Goal: Information Seeking & Learning: Learn about a topic

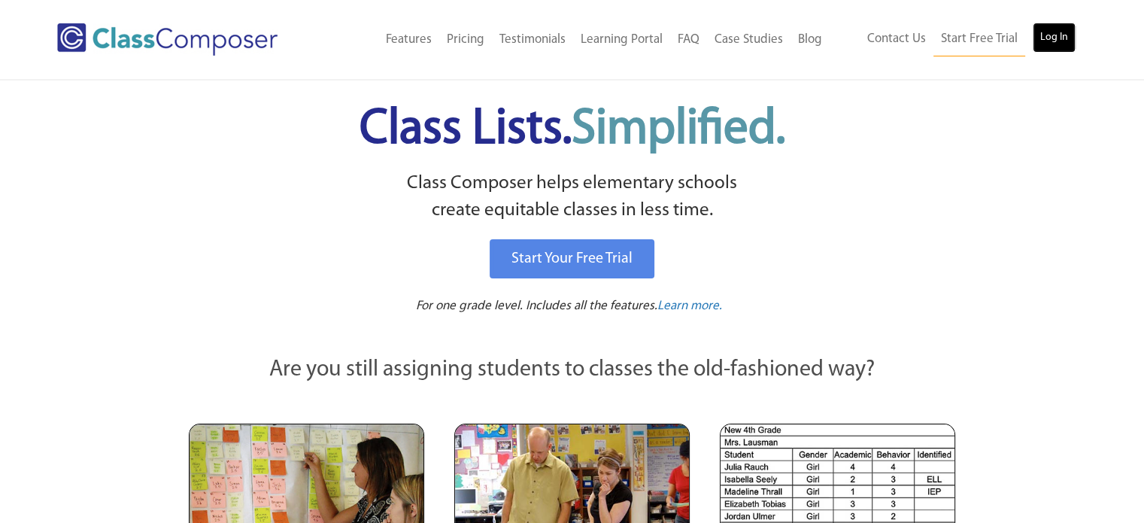
click at [1063, 36] on link "Log In" at bounding box center [1054, 38] width 43 height 30
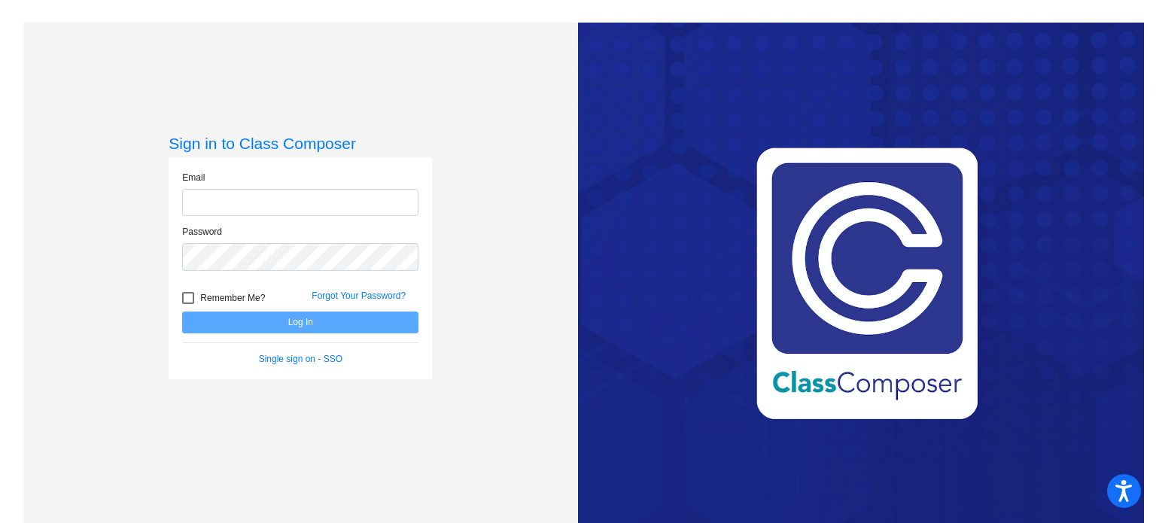
type input "[PERSON_NAME][EMAIL_ADDRESS][DOMAIN_NAME]"
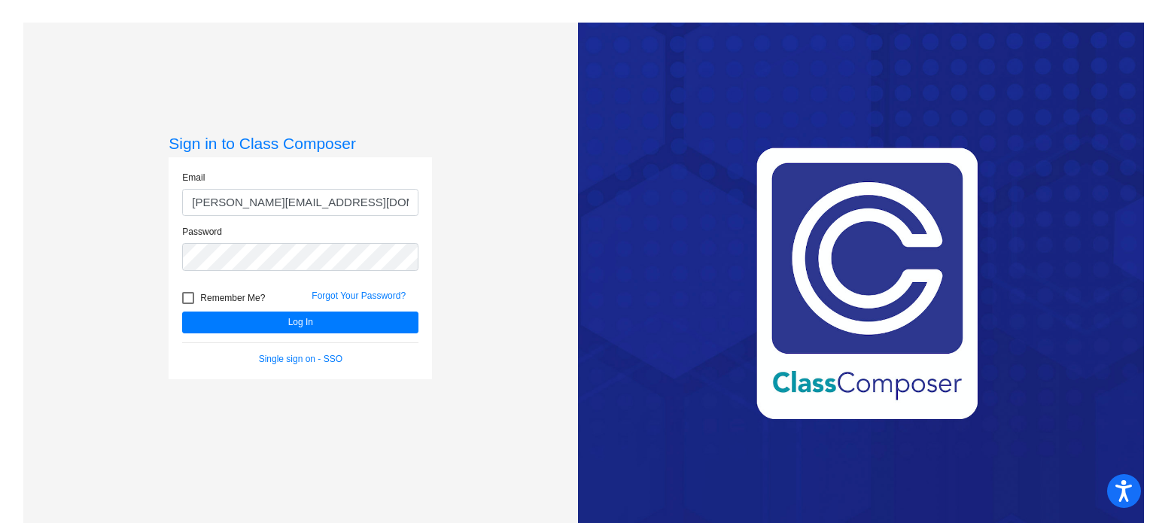
click at [230, 192] on input "[PERSON_NAME][EMAIL_ADDRESS][DOMAIN_NAME]" at bounding box center [300, 203] width 236 height 28
click at [209, 374] on div "Email [PERSON_NAME][EMAIL_ADDRESS][DOMAIN_NAME] Password Remember Me? Forgot Yo…" at bounding box center [300, 268] width 263 height 222
click at [218, 332] on button "Log In" at bounding box center [300, 322] width 236 height 22
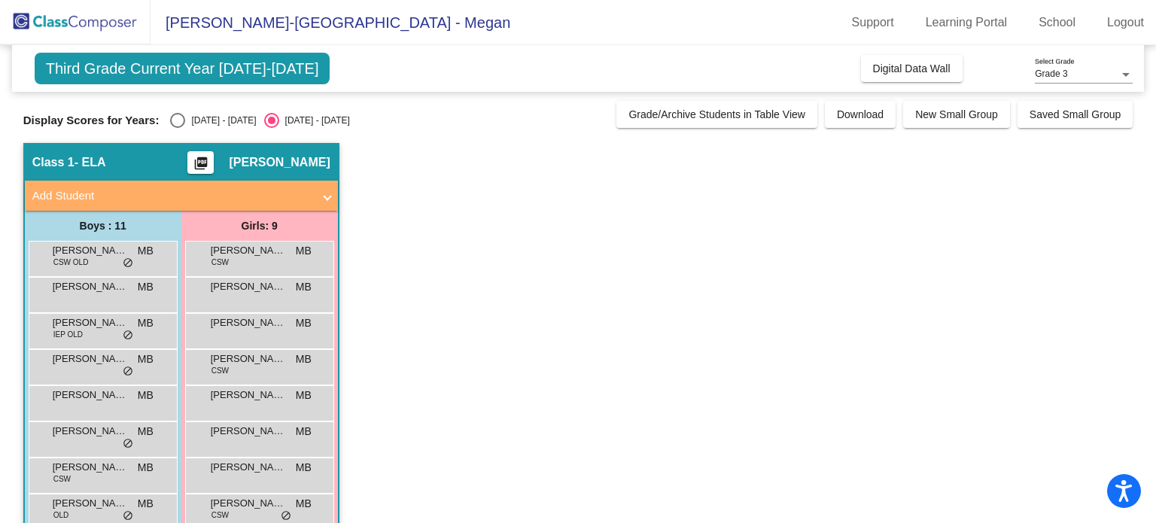
click at [172, 117] on div "Select an option" at bounding box center [177, 120] width 15 height 15
click at [177, 128] on input "[DATE] - [DATE]" at bounding box center [177, 128] width 1 height 1
radio input "true"
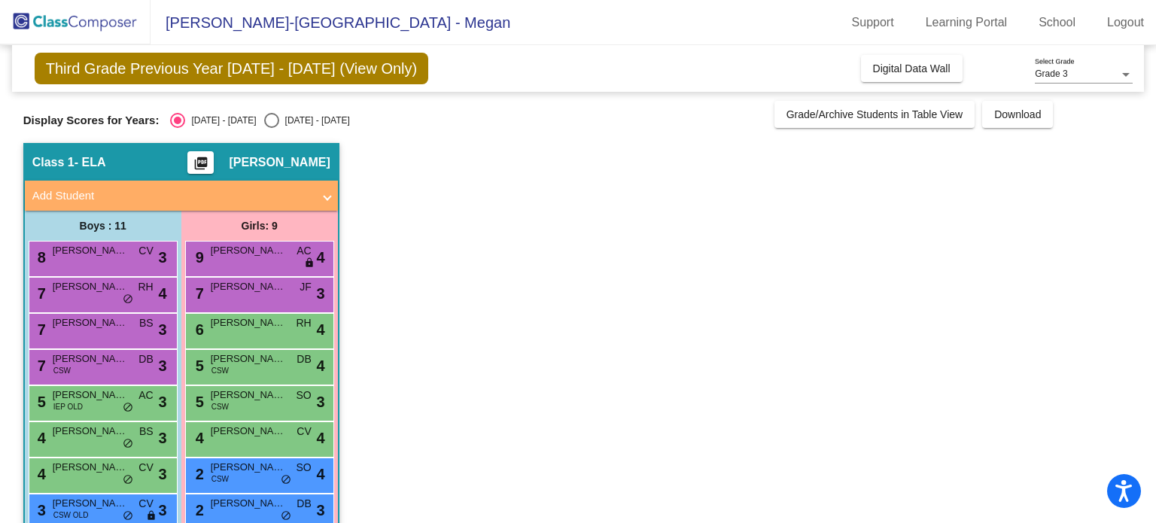
click at [252, 131] on div "Third Grade Previous Year [DATE] - [DATE] (View Only) Add, Move, or Retain Stud…" at bounding box center [578, 353] width 1110 height 617
click at [264, 117] on div "Select an option" at bounding box center [271, 120] width 15 height 15
click at [271, 128] on input "[DATE] - [DATE]" at bounding box center [271, 128] width 1 height 1
radio input "true"
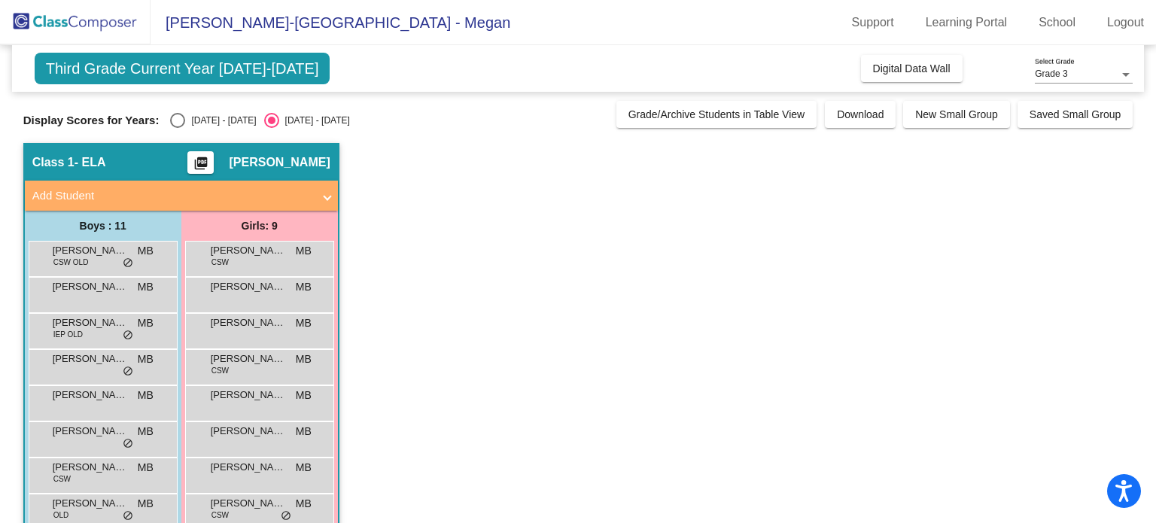
click at [184, 115] on div "Select an option" at bounding box center [177, 120] width 15 height 15
click at [178, 128] on input "2024 - 2025" at bounding box center [177, 128] width 1 height 1
radio input "true"
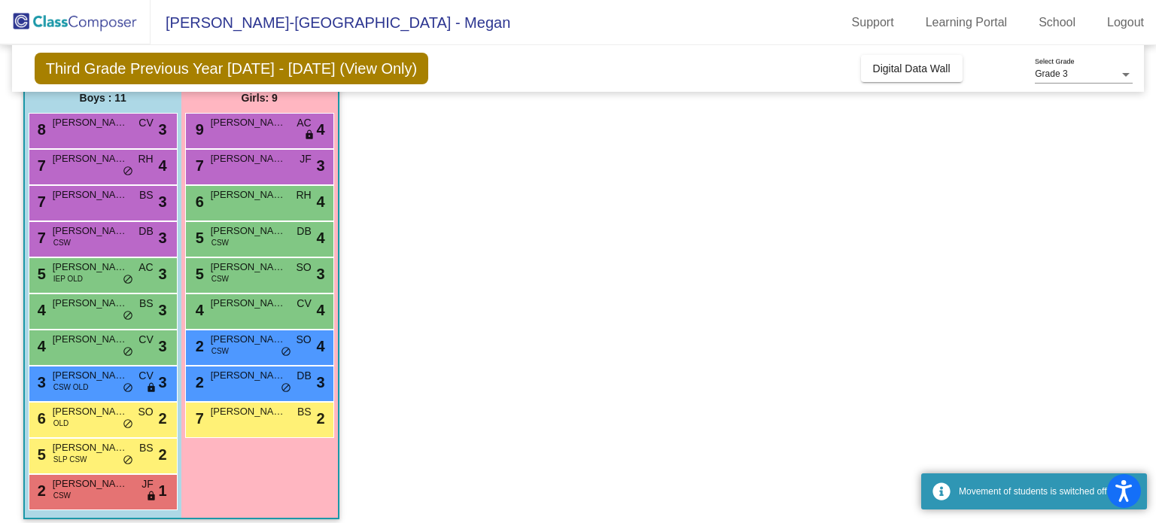
scroll to position [138, 0]
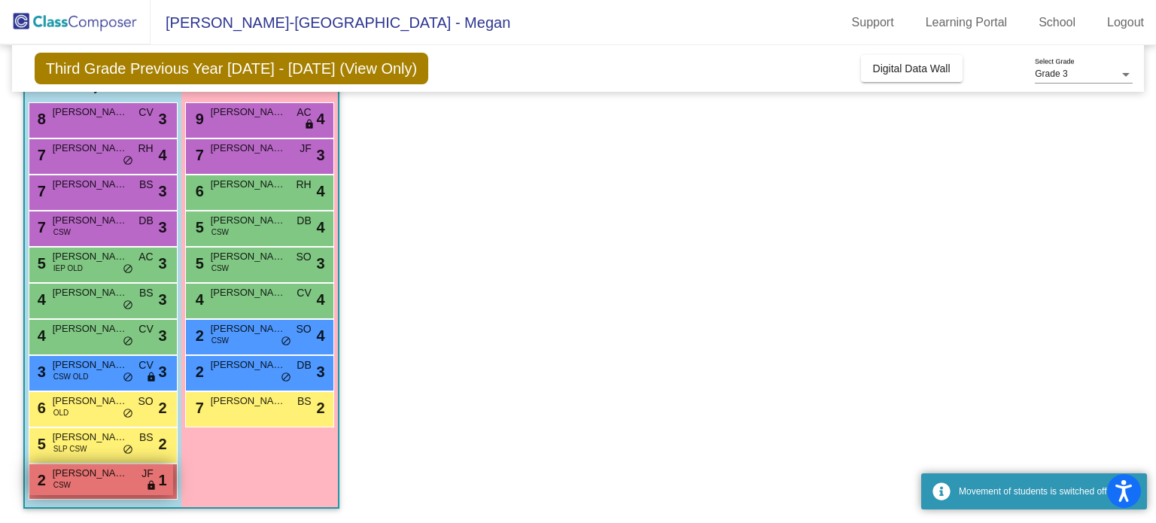
click at [101, 470] on span "Tegan Newman" at bounding box center [90, 473] width 75 height 15
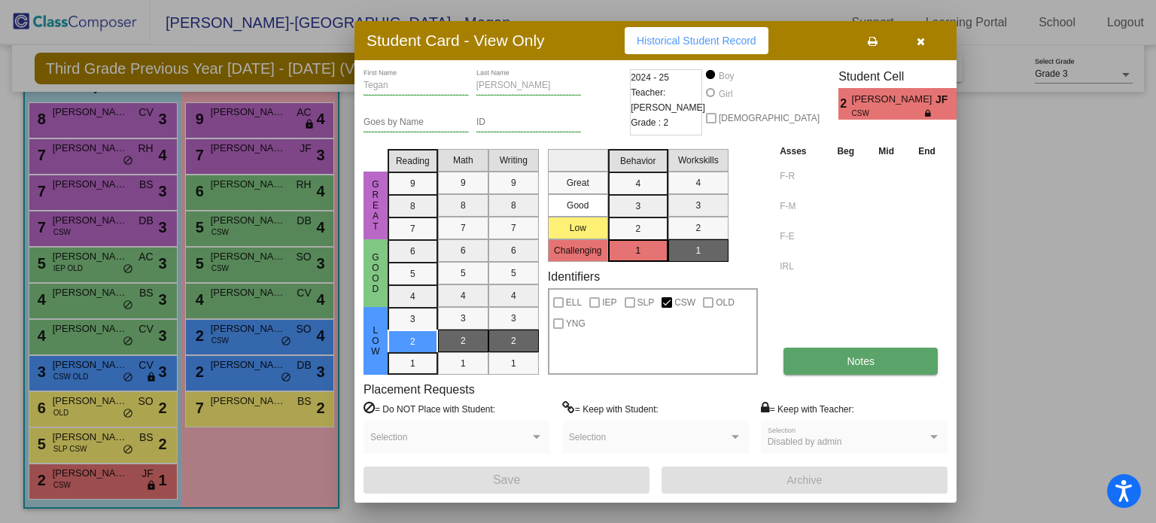
click at [867, 360] on span "Notes" at bounding box center [860, 361] width 28 height 12
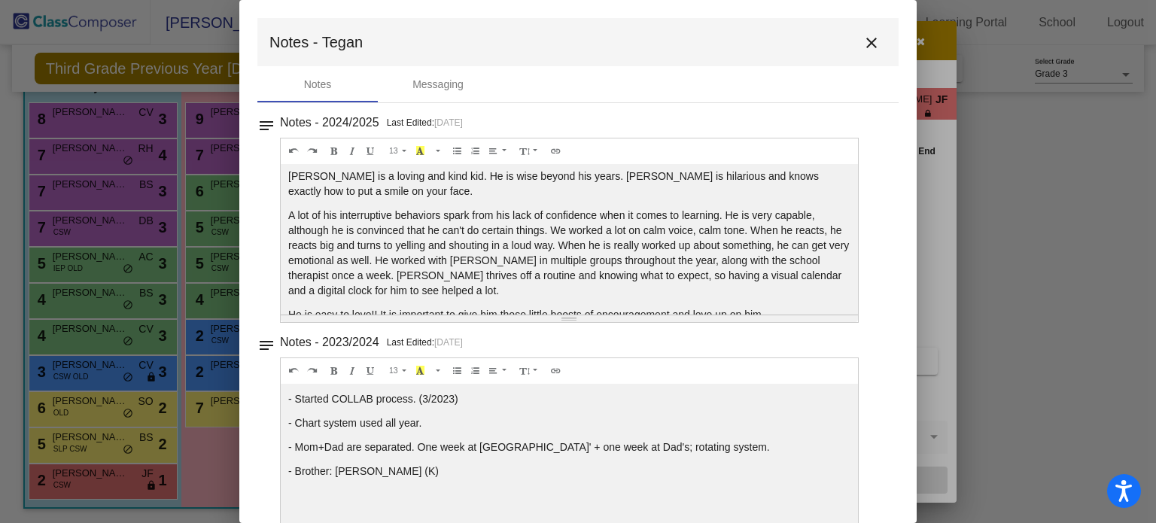
scroll to position [0, 0]
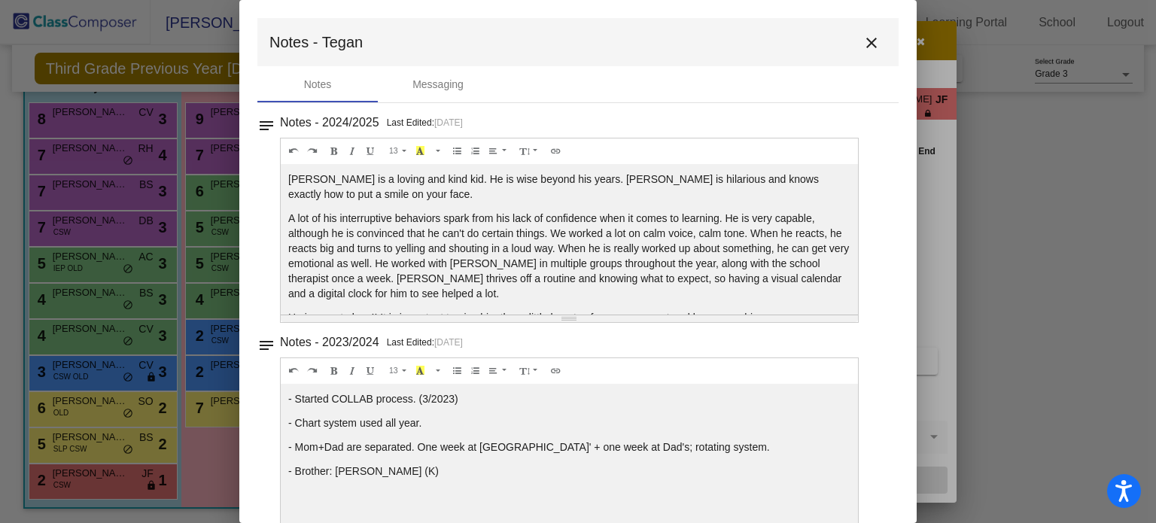
click at [868, 35] on mat-icon "close" at bounding box center [871, 43] width 18 height 18
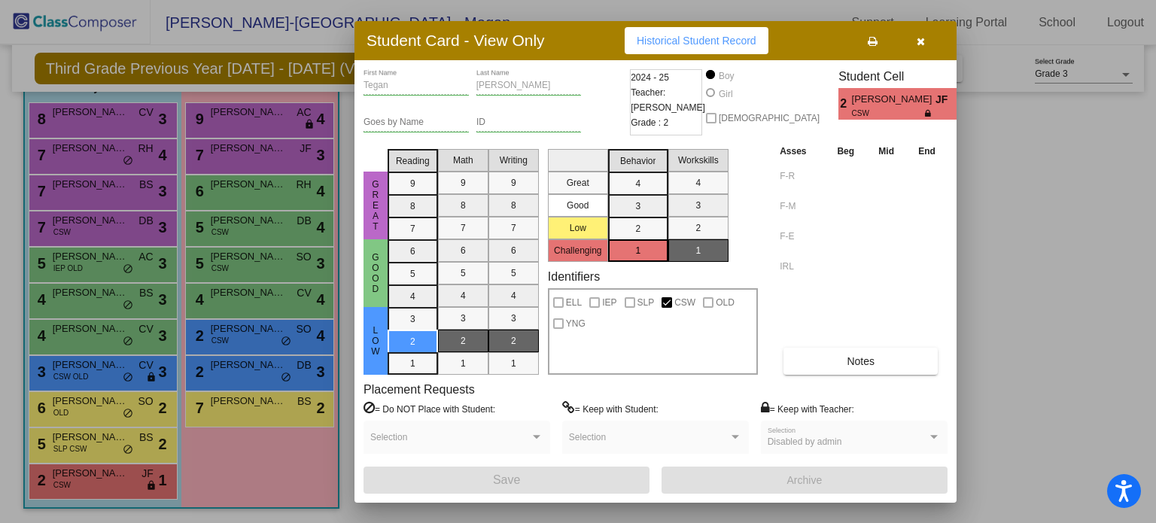
click at [915, 32] on button "button" at bounding box center [920, 40] width 48 height 27
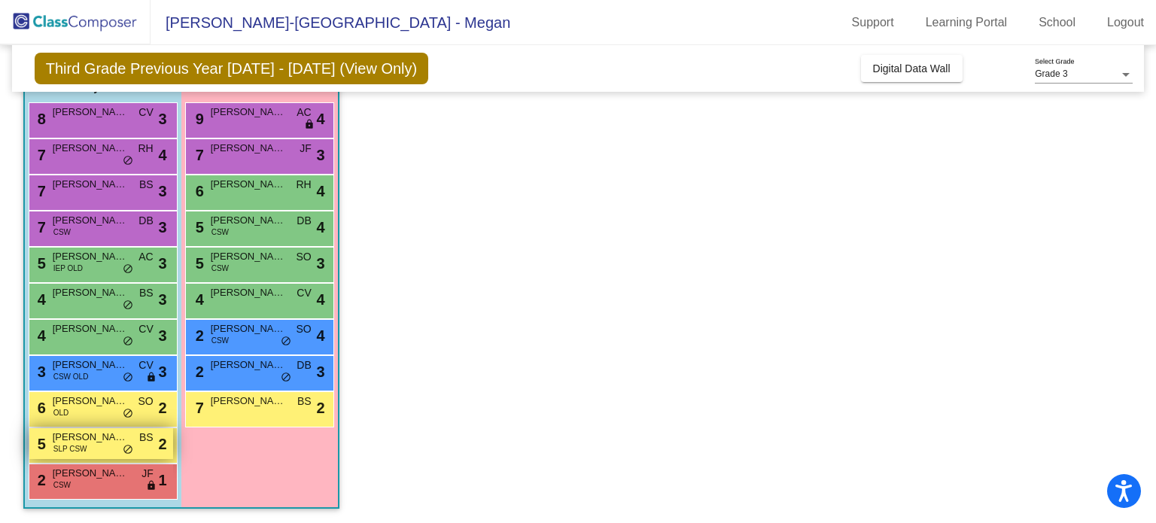
click at [96, 446] on div "5 Porter Jobe SLP CSW BS lock do_not_disturb_alt 2" at bounding box center [101, 443] width 144 height 31
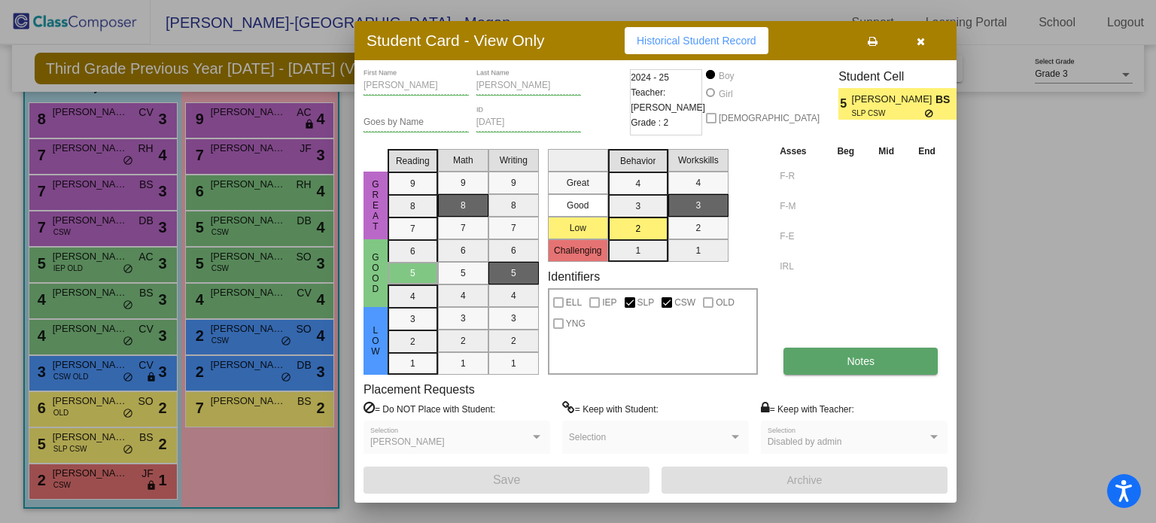
click at [862, 360] on span "Notes" at bounding box center [860, 361] width 28 height 12
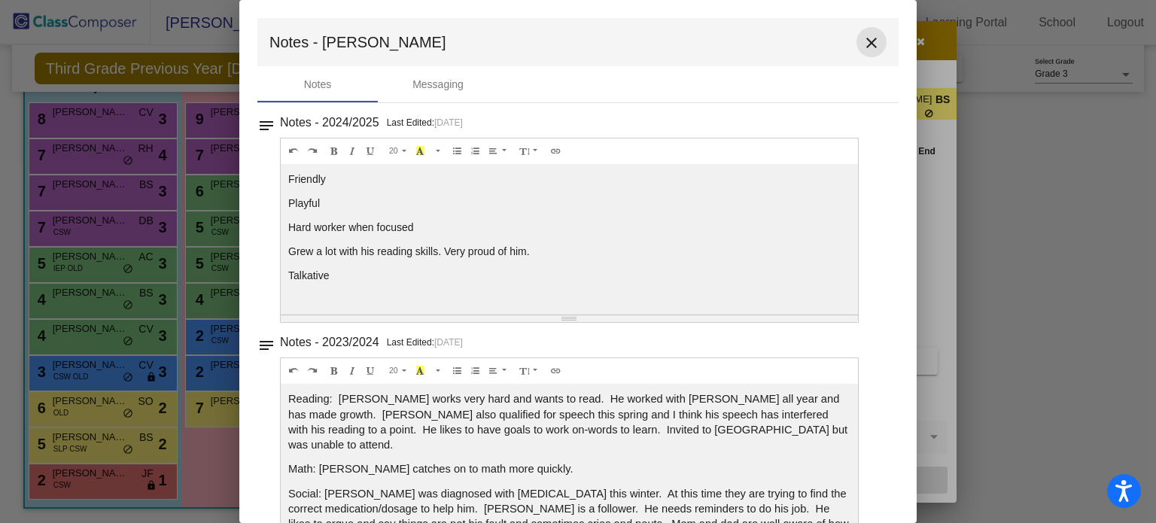
click at [864, 41] on mat-icon "close" at bounding box center [871, 43] width 18 height 18
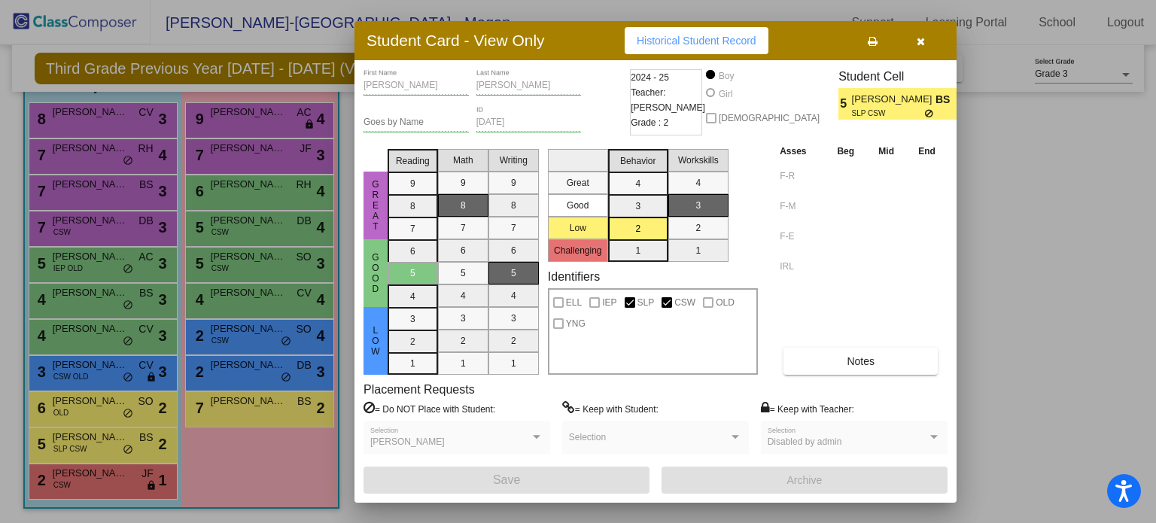
click at [921, 42] on icon "button" at bounding box center [920, 41] width 8 height 11
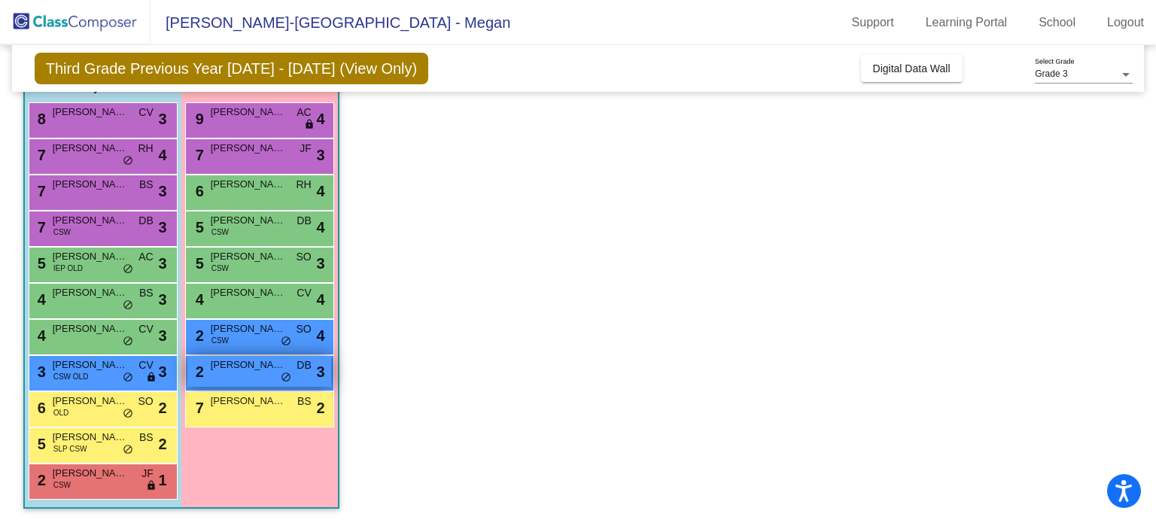
click at [238, 356] on div "2 Stella Dowell DB lock do_not_disturb_alt 3" at bounding box center [259, 371] width 144 height 31
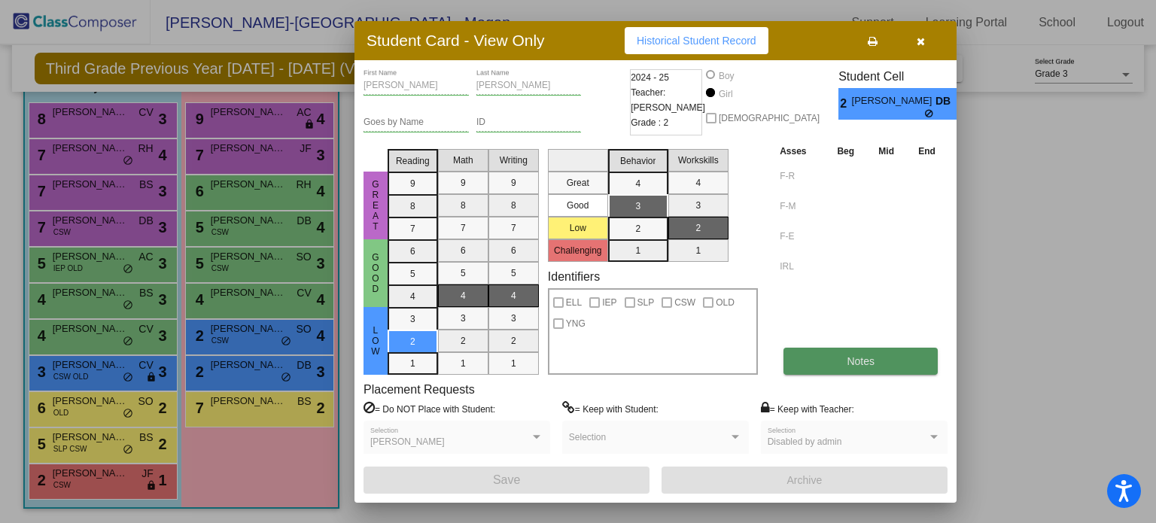
click at [869, 363] on span "Notes" at bounding box center [860, 361] width 28 height 12
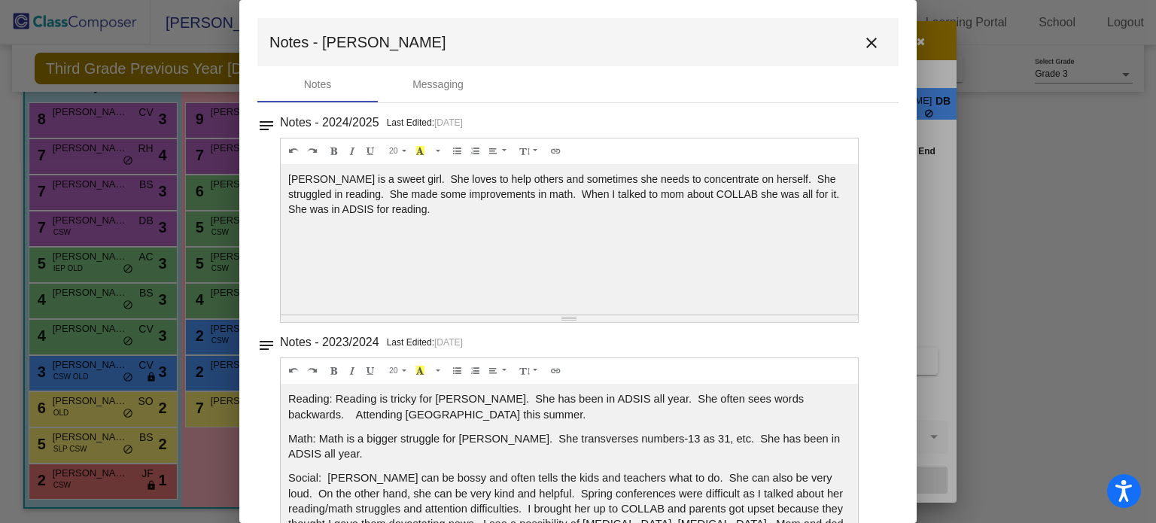
click at [865, 48] on mat-icon "close" at bounding box center [871, 43] width 18 height 18
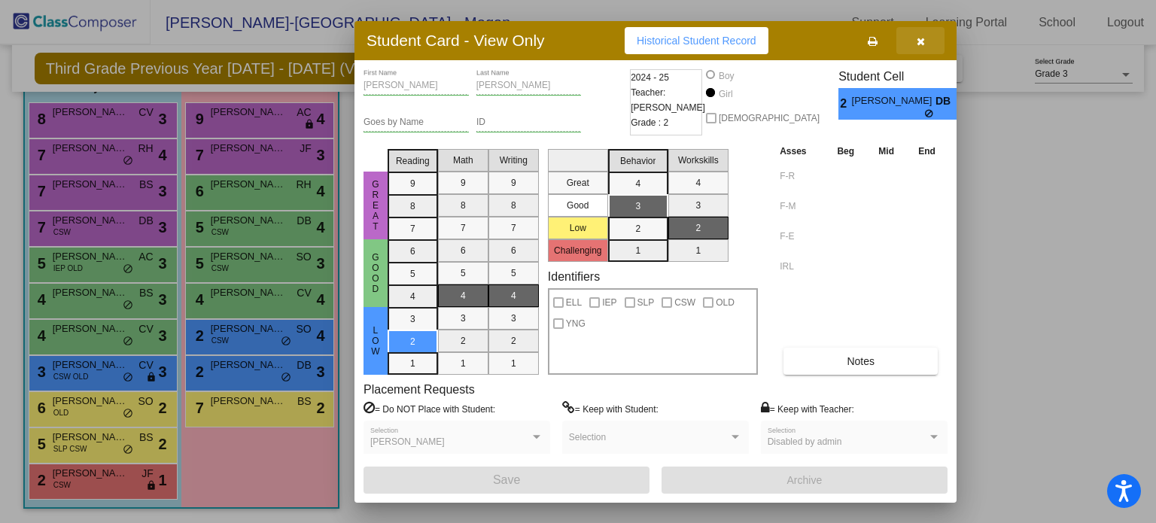
click at [918, 38] on icon "button" at bounding box center [920, 41] width 8 height 11
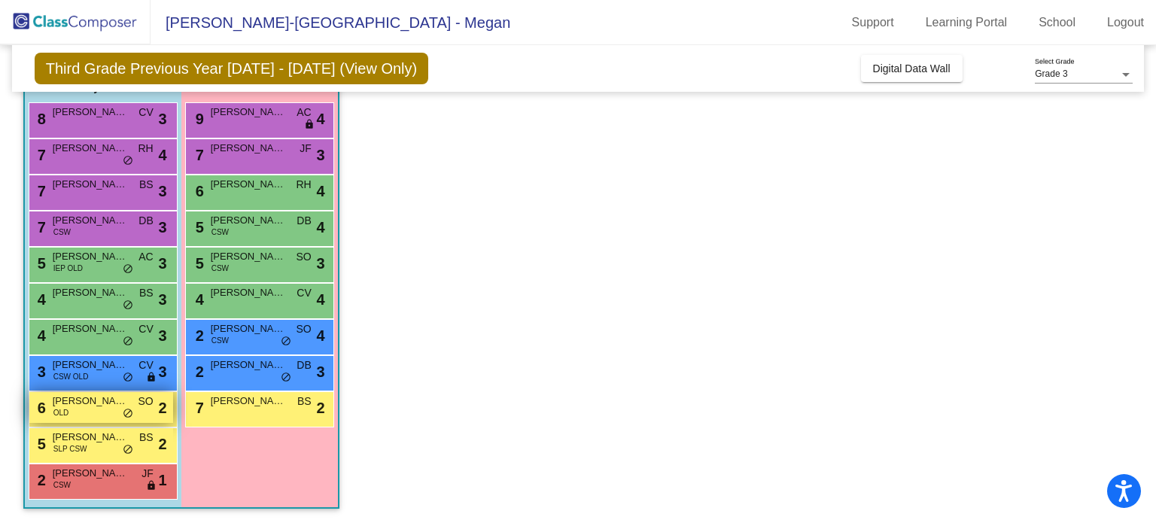
click at [78, 399] on span "Maximus Henderson" at bounding box center [90, 400] width 75 height 15
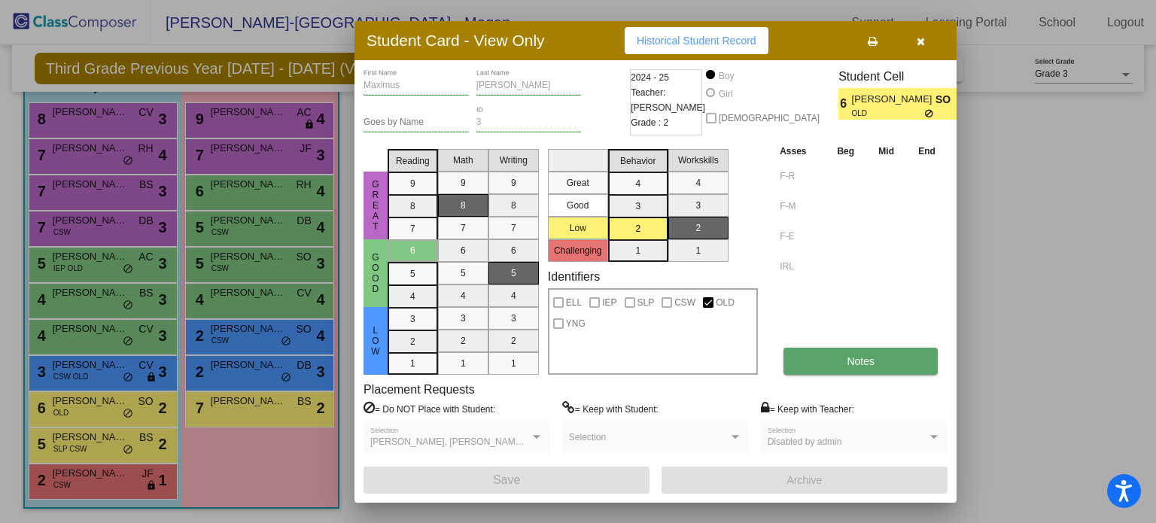
click at [843, 363] on button "Notes" at bounding box center [860, 361] width 154 height 27
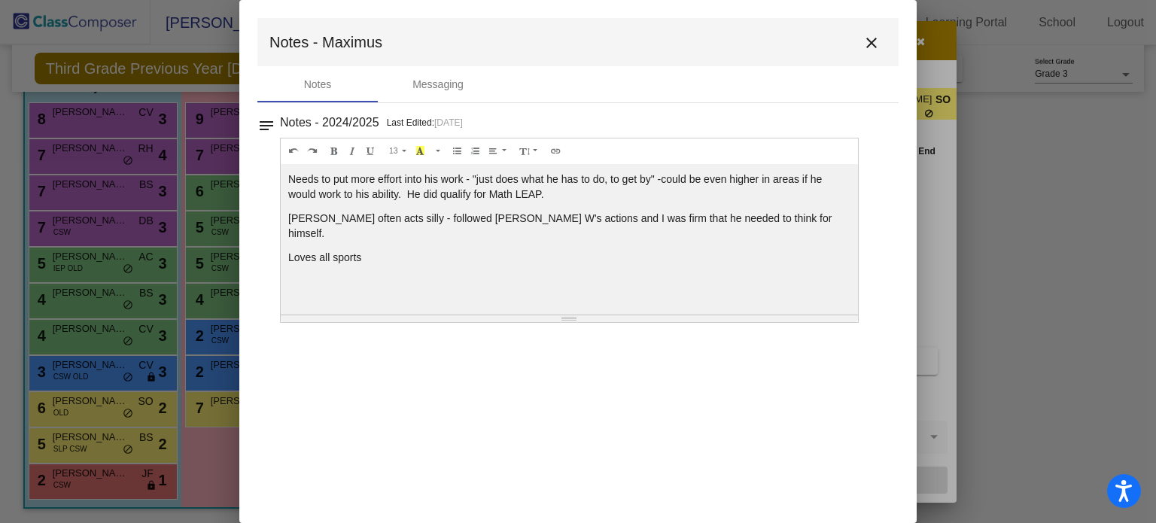
click at [874, 37] on mat-icon "close" at bounding box center [871, 43] width 18 height 18
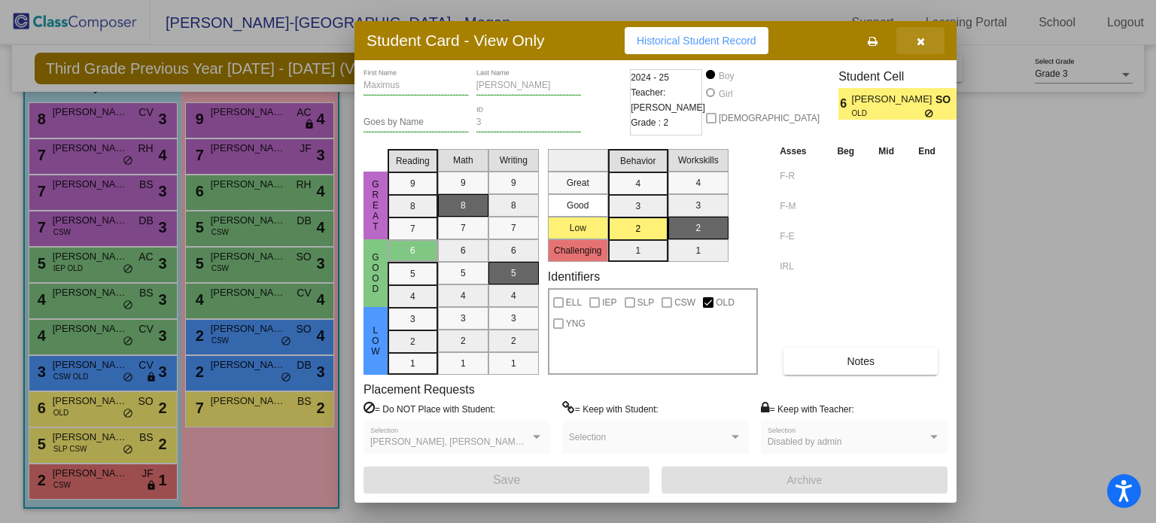
click at [925, 42] on button "button" at bounding box center [920, 40] width 48 height 27
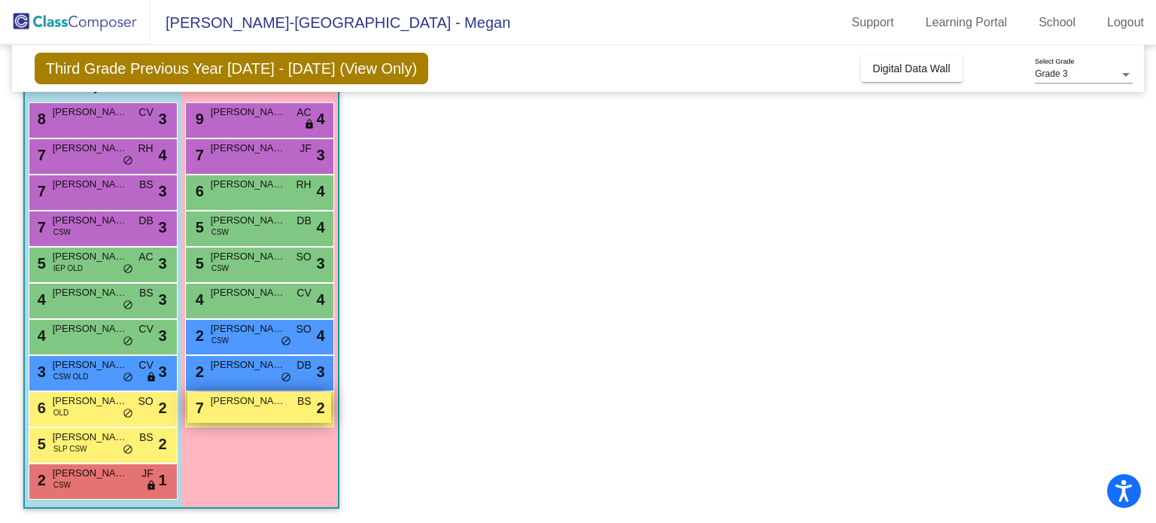
click at [235, 415] on div "7 Aubree Baker BS lock do_not_disturb_alt 2" at bounding box center [259, 407] width 144 height 31
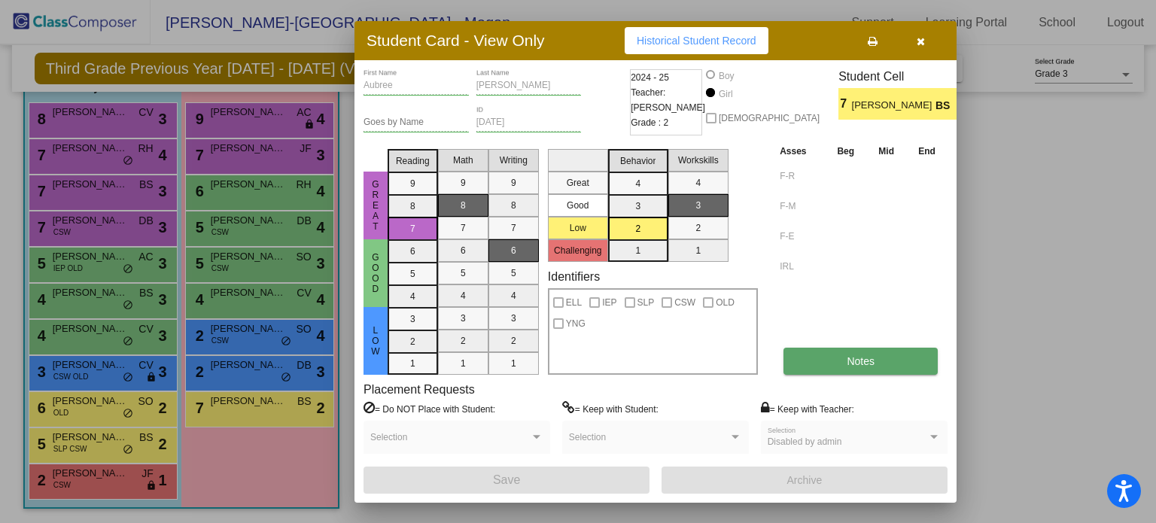
click at [857, 355] on span "Notes" at bounding box center [860, 361] width 28 height 12
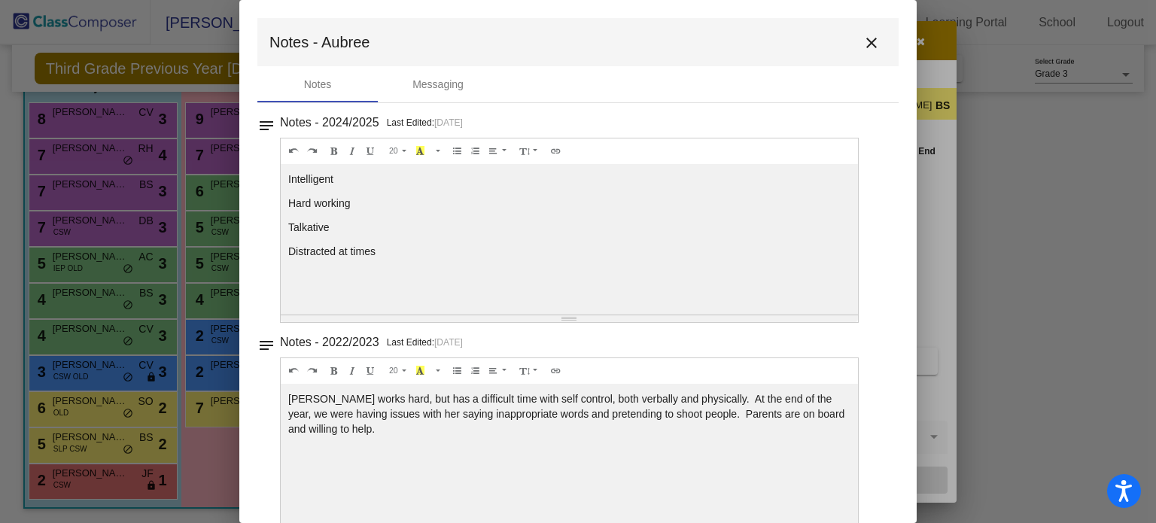
click at [866, 46] on mat-icon "close" at bounding box center [871, 43] width 18 height 18
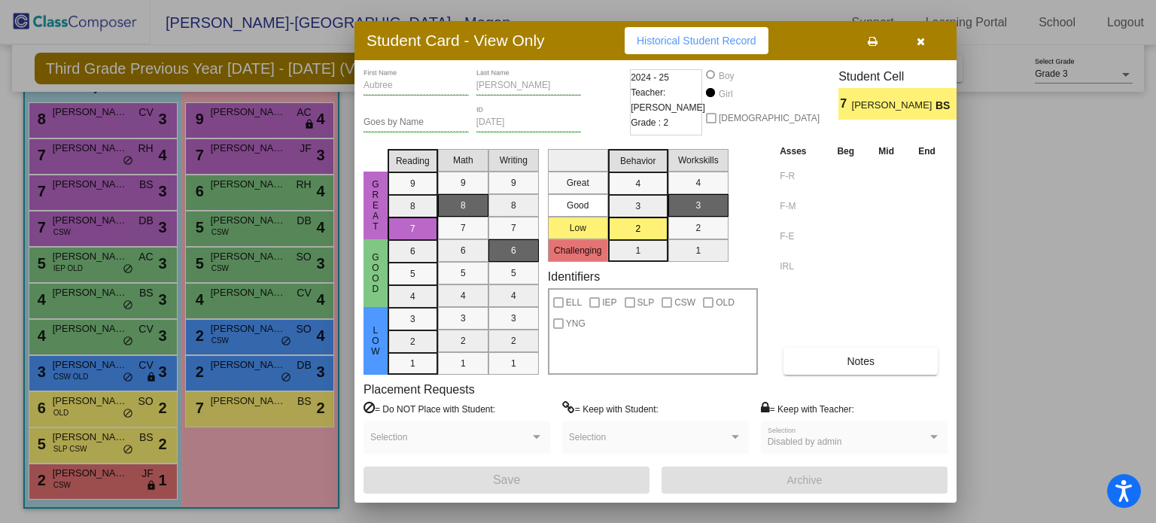
drag, startPoint x: 918, startPoint y: 37, endPoint x: 913, endPoint y: 43, distance: 8.0
click at [919, 37] on icon "button" at bounding box center [920, 41] width 8 height 11
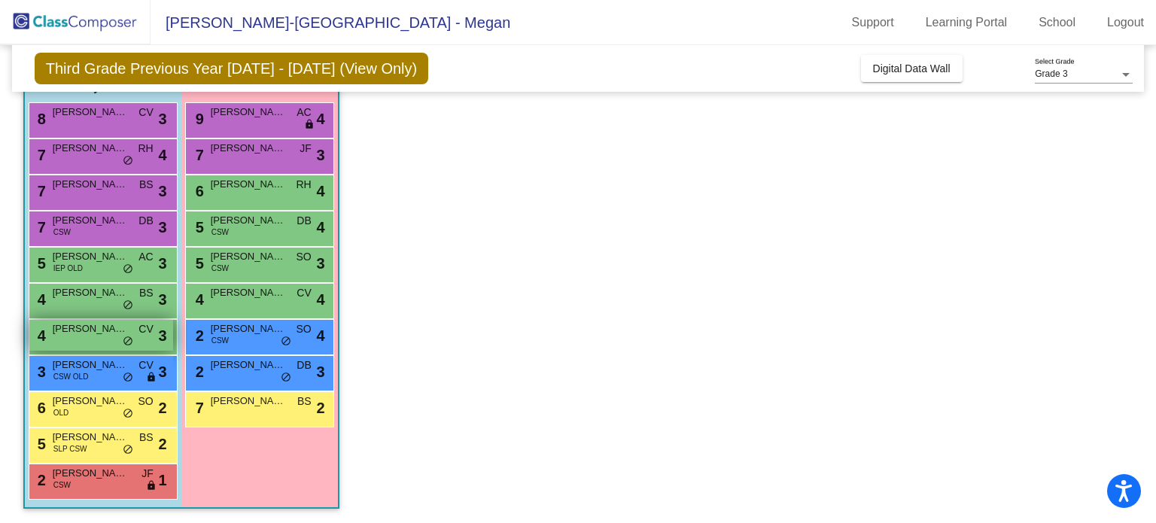
scroll to position [63, 0]
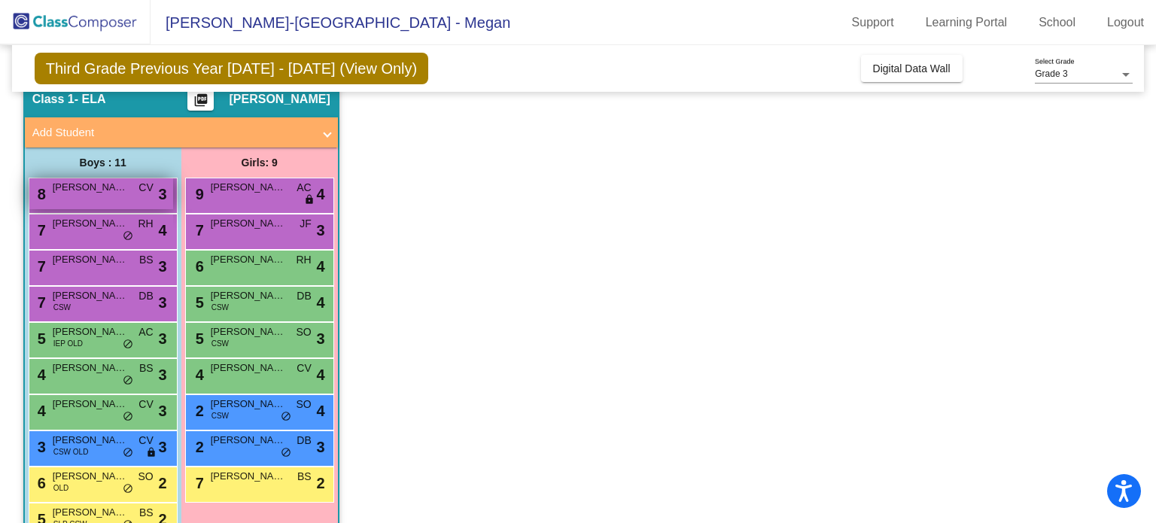
click at [99, 193] on span "Carter Manitz" at bounding box center [90, 187] width 75 height 15
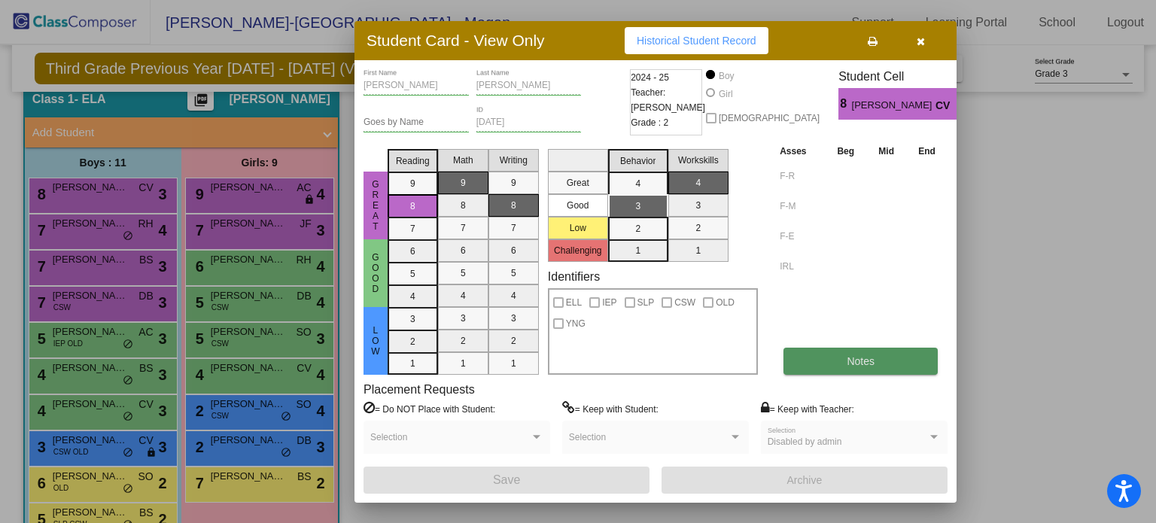
click at [856, 360] on span "Notes" at bounding box center [860, 361] width 28 height 12
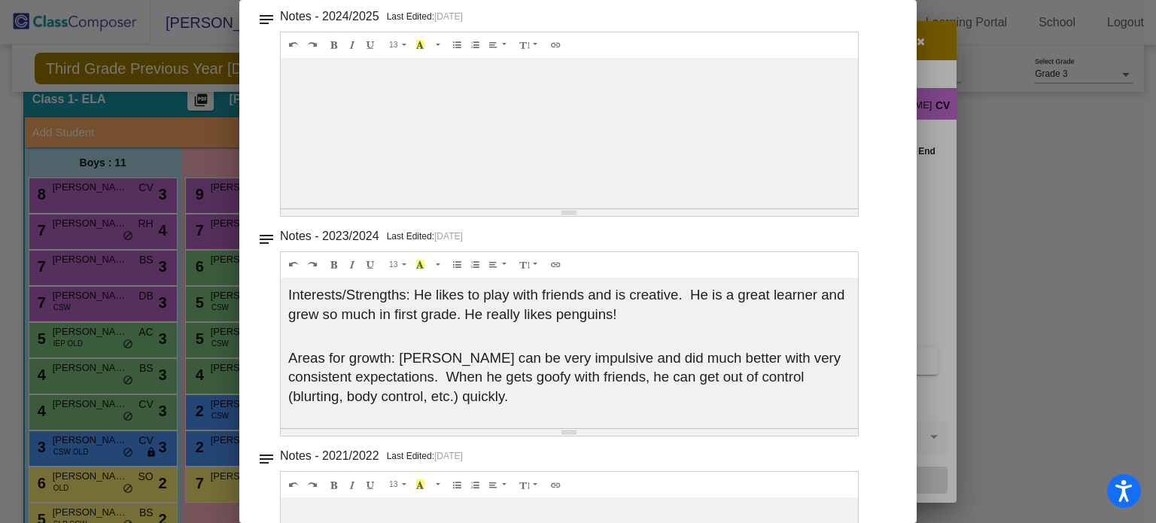
scroll to position [0, 0]
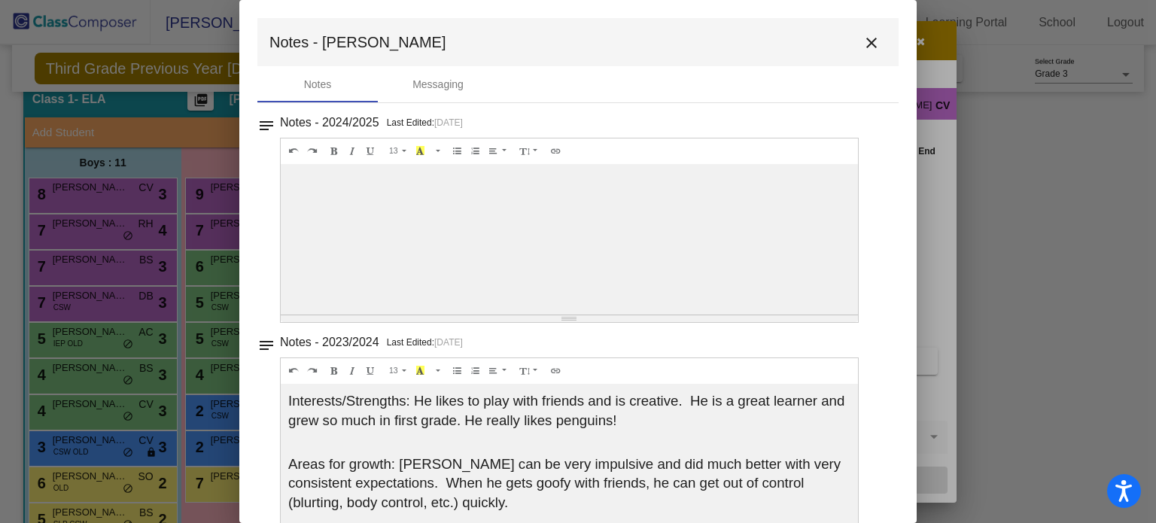
click at [862, 44] on mat-icon "close" at bounding box center [871, 43] width 18 height 18
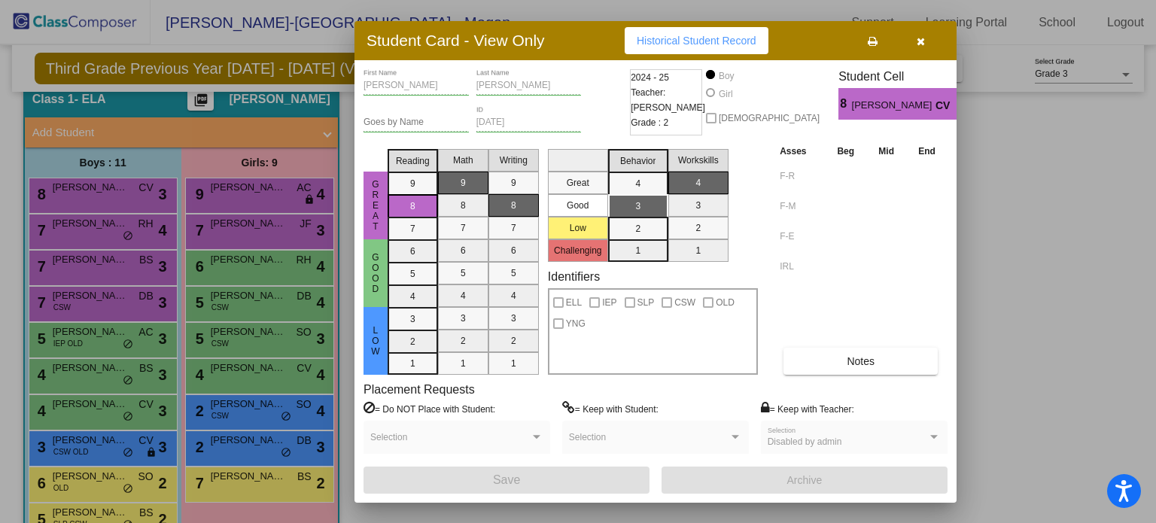
click at [927, 41] on button "button" at bounding box center [920, 40] width 48 height 27
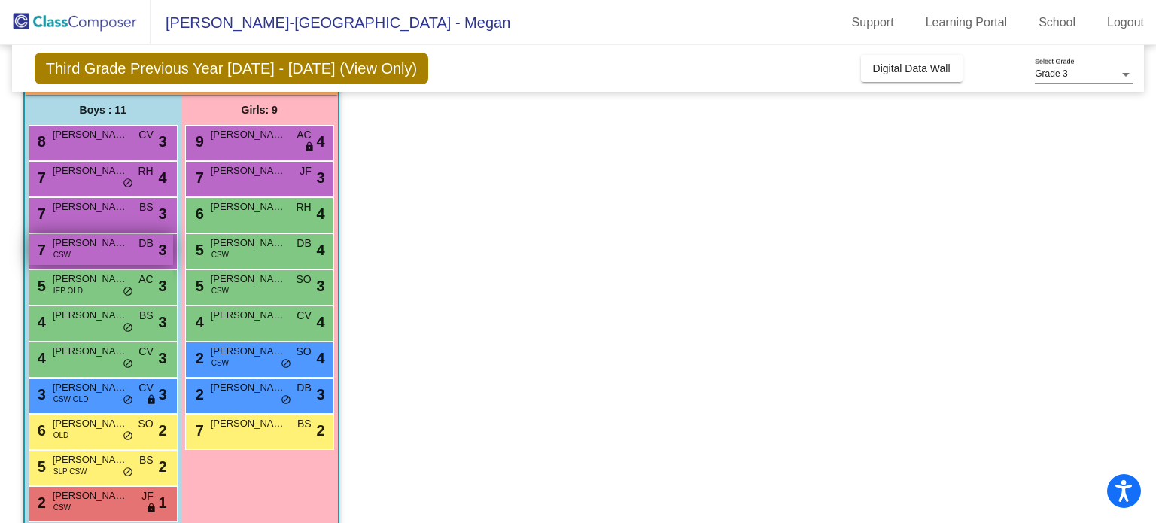
scroll to position [138, 0]
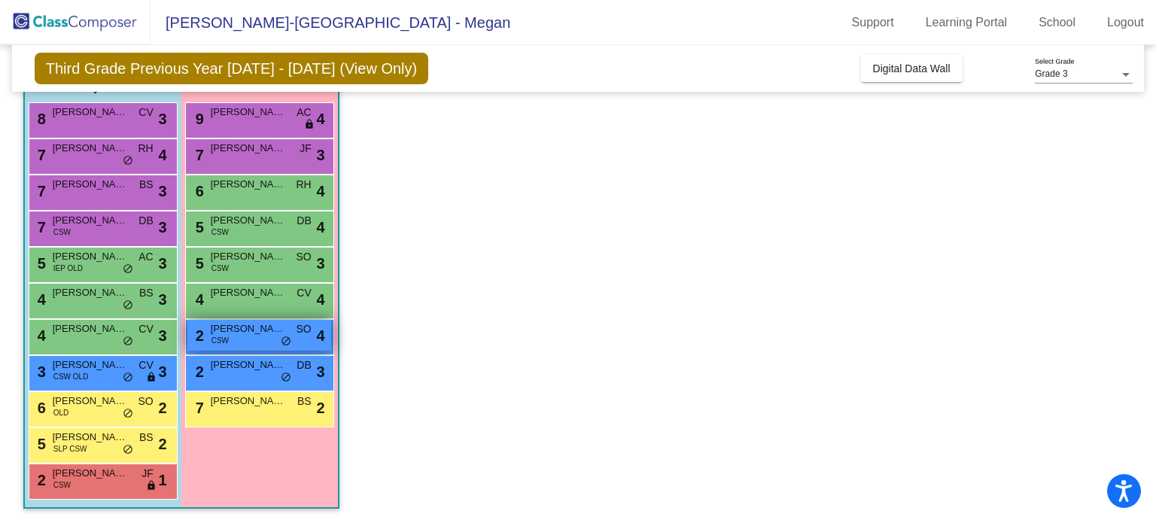
click at [242, 334] on span "Piper Monson" at bounding box center [248, 328] width 75 height 15
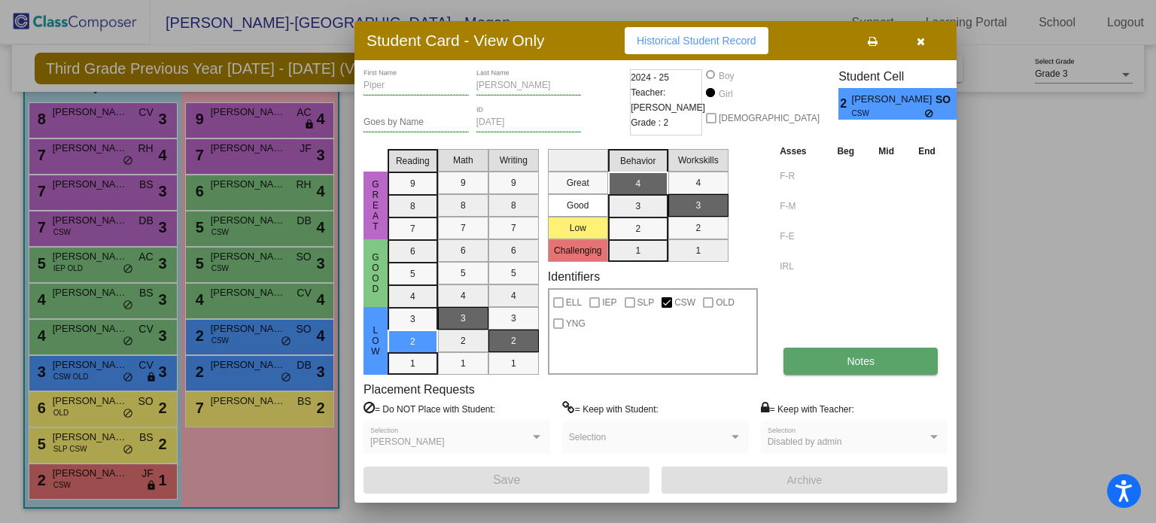
click at [822, 356] on button "Notes" at bounding box center [860, 361] width 154 height 27
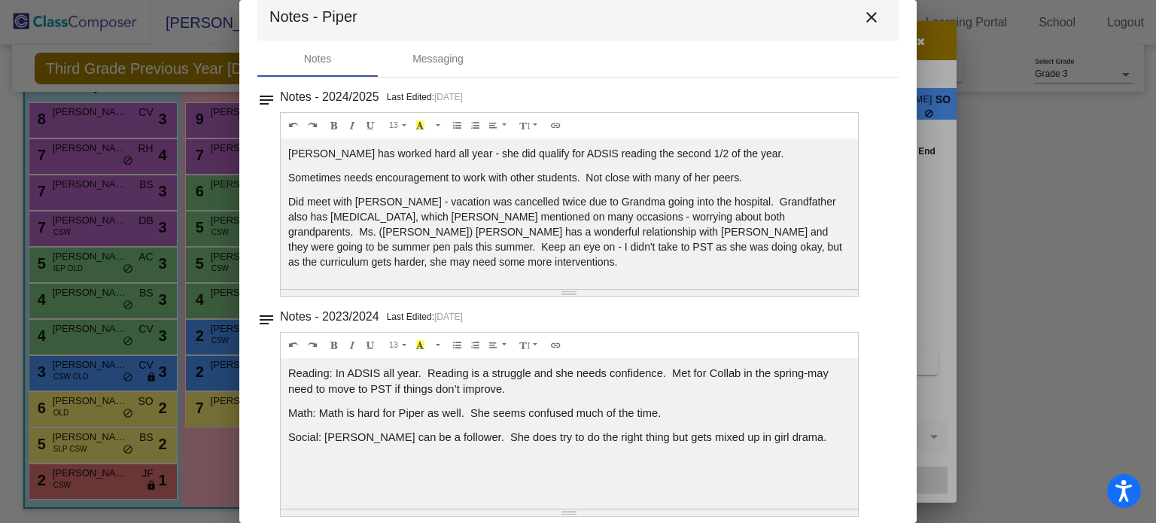
scroll to position [0, 0]
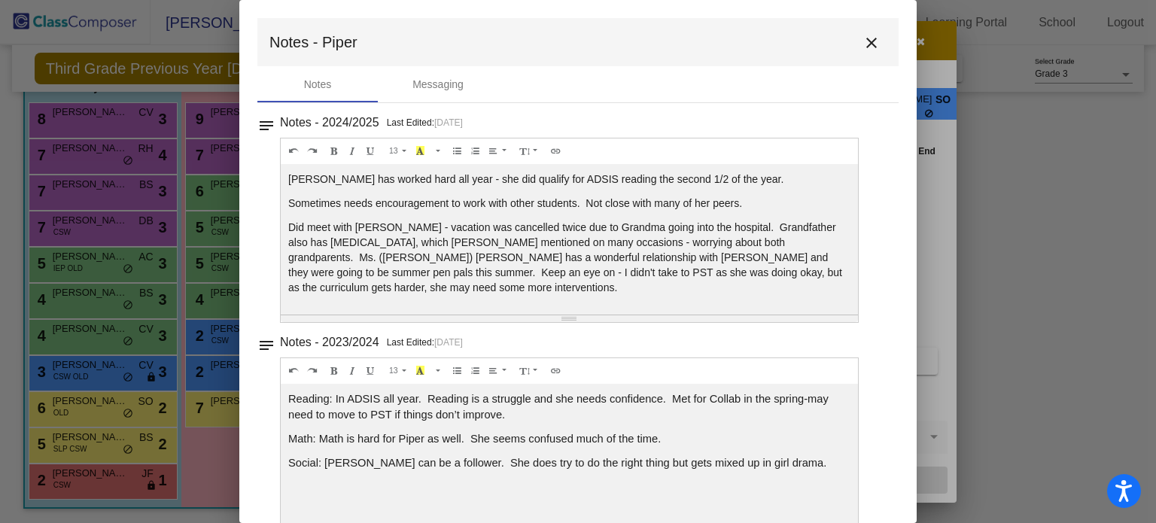
click at [862, 41] on mat-icon "close" at bounding box center [871, 43] width 18 height 18
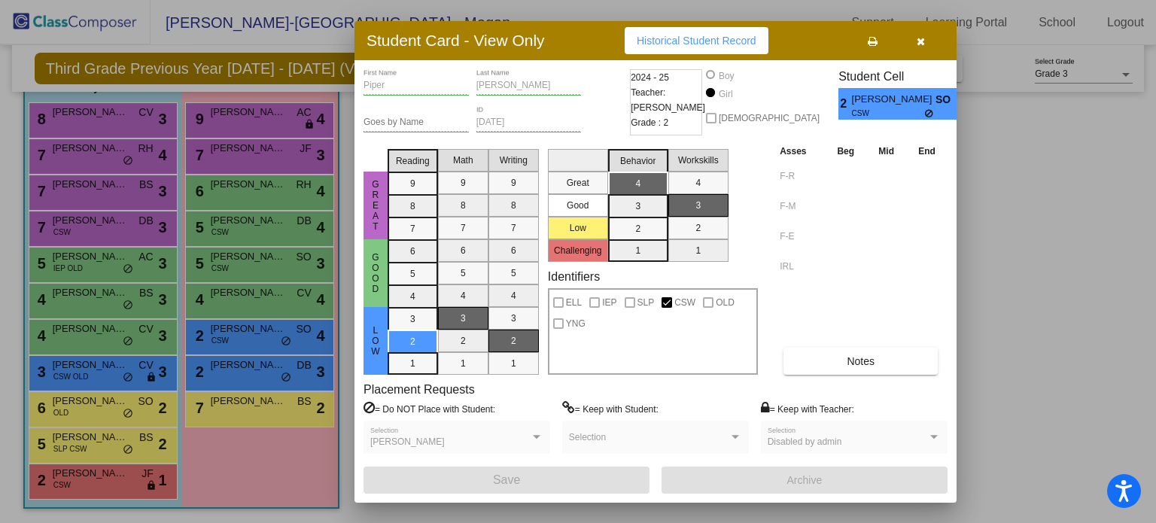
click at [916, 39] on icon "button" at bounding box center [920, 41] width 8 height 11
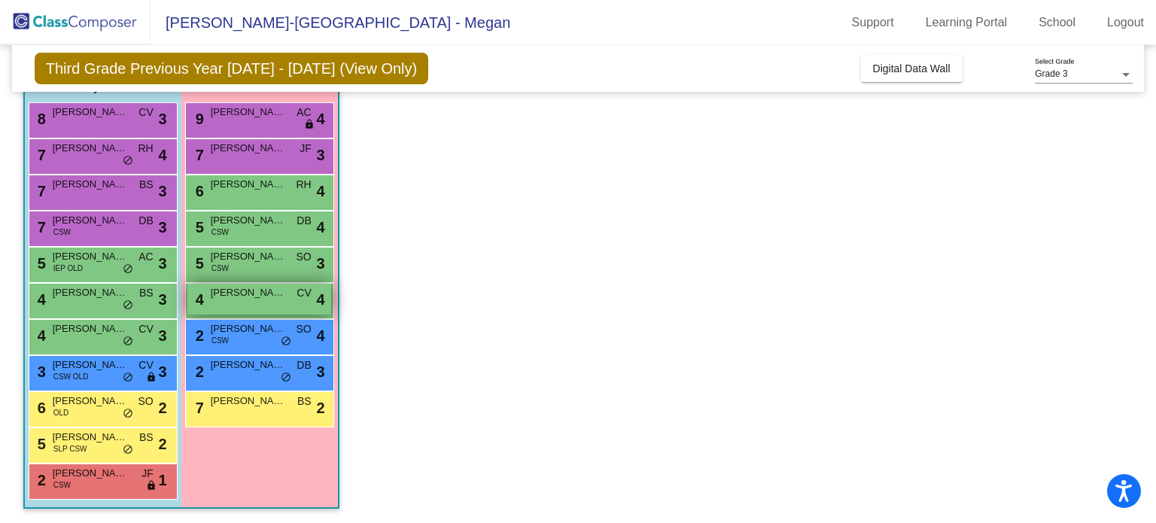
click at [268, 309] on div "4 Emelia Quast CV lock do_not_disturb_alt 4" at bounding box center [259, 299] width 144 height 31
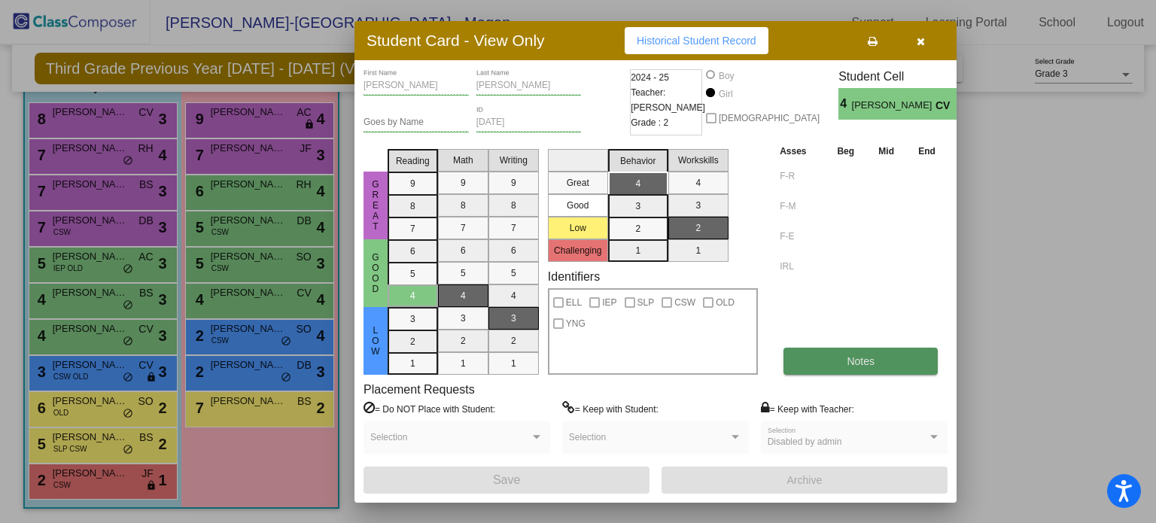
click at [860, 363] on span "Notes" at bounding box center [860, 361] width 28 height 12
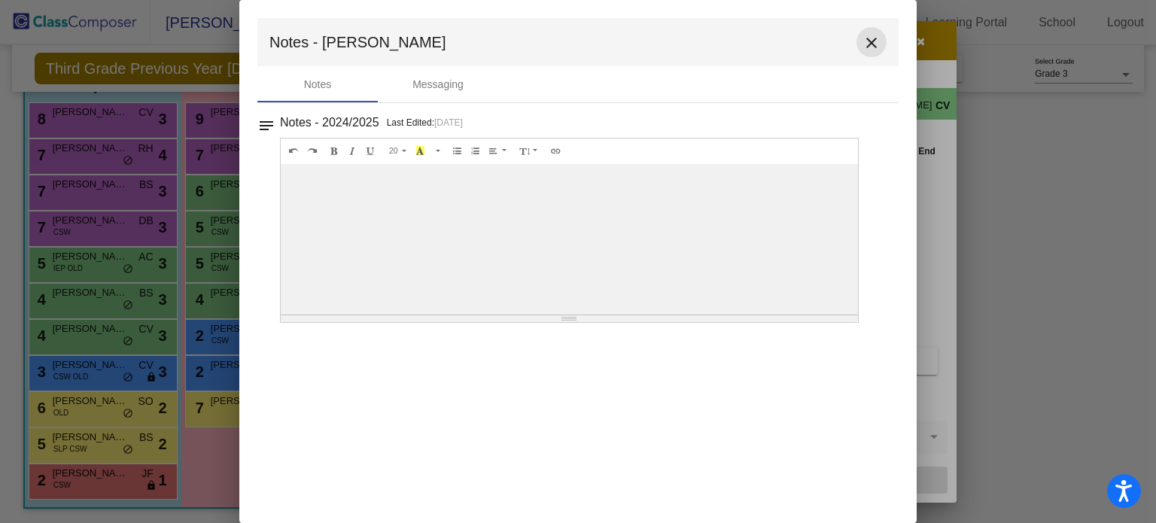
click at [882, 45] on button "close" at bounding box center [871, 42] width 30 height 30
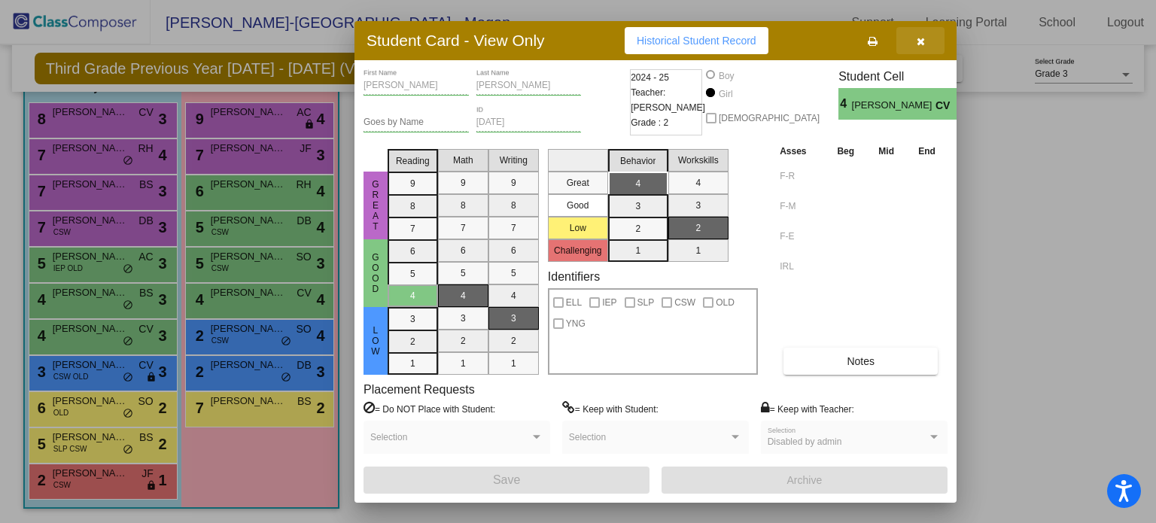
click at [925, 44] on button "button" at bounding box center [920, 40] width 48 height 27
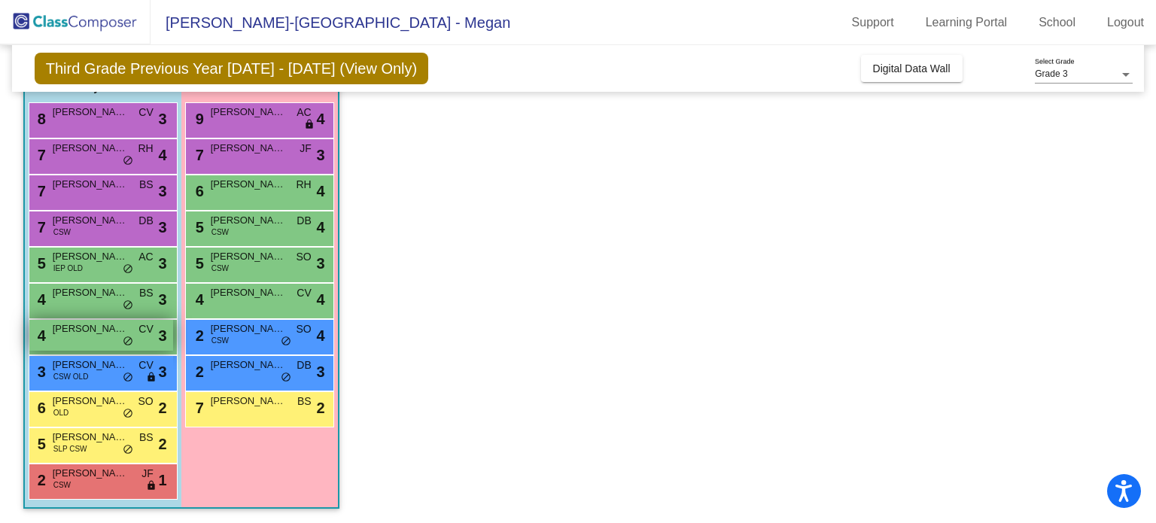
click at [82, 331] on span "Weston Alden" at bounding box center [90, 328] width 75 height 15
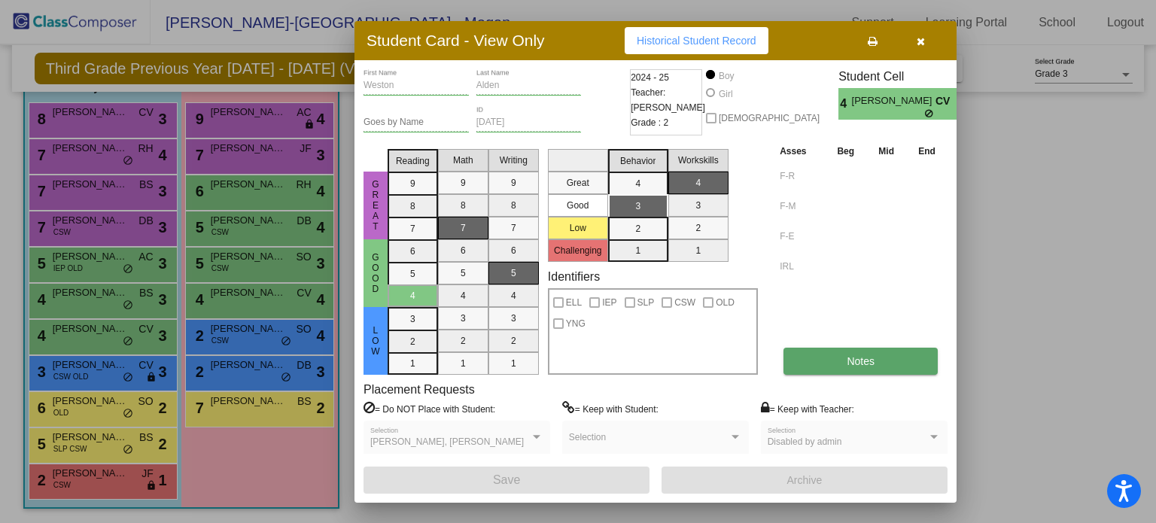
click at [837, 357] on button "Notes" at bounding box center [860, 361] width 154 height 27
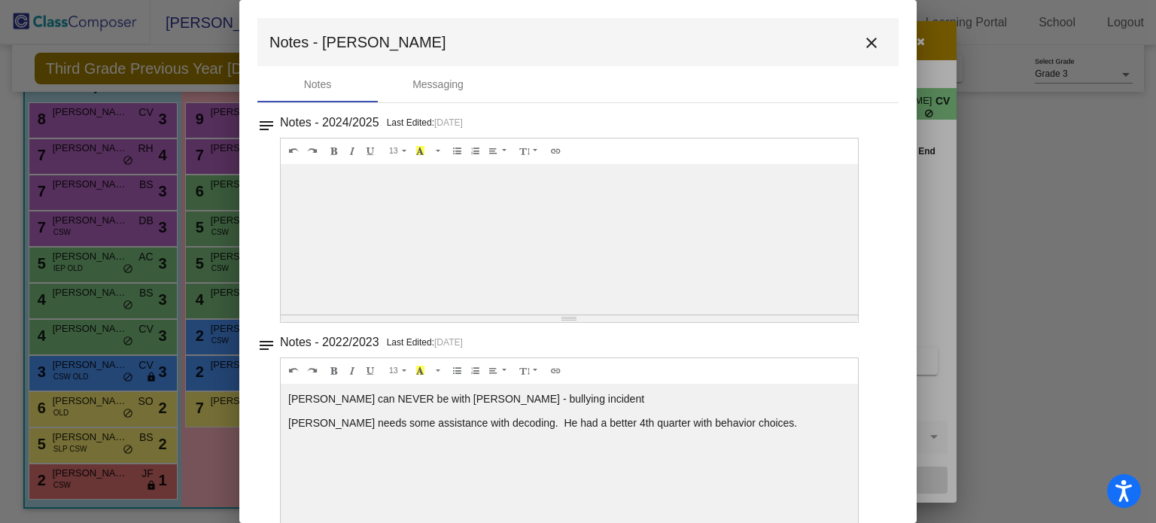
click at [864, 38] on mat-icon "close" at bounding box center [871, 43] width 18 height 18
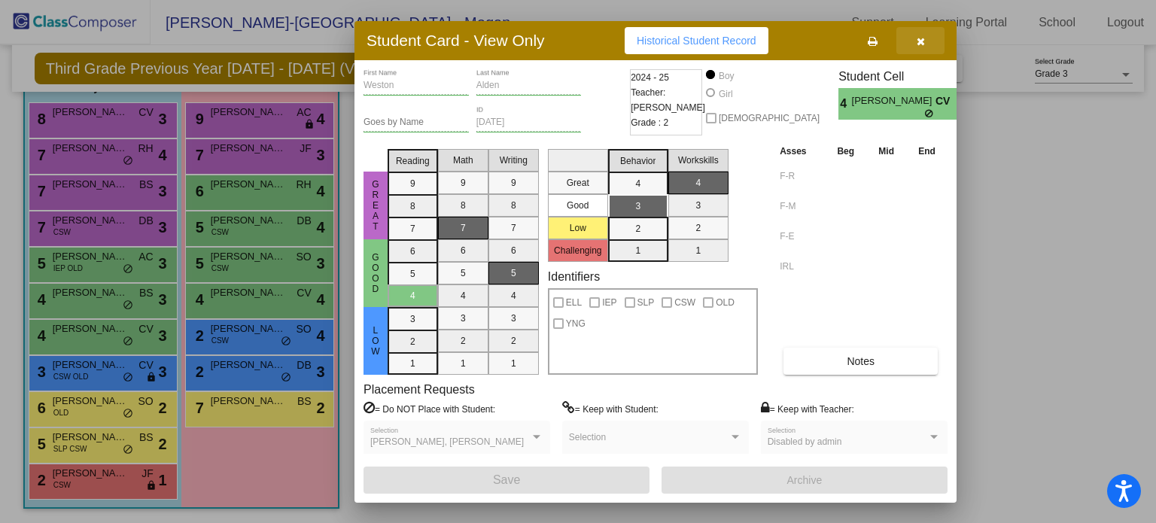
click at [912, 36] on button "button" at bounding box center [920, 40] width 48 height 27
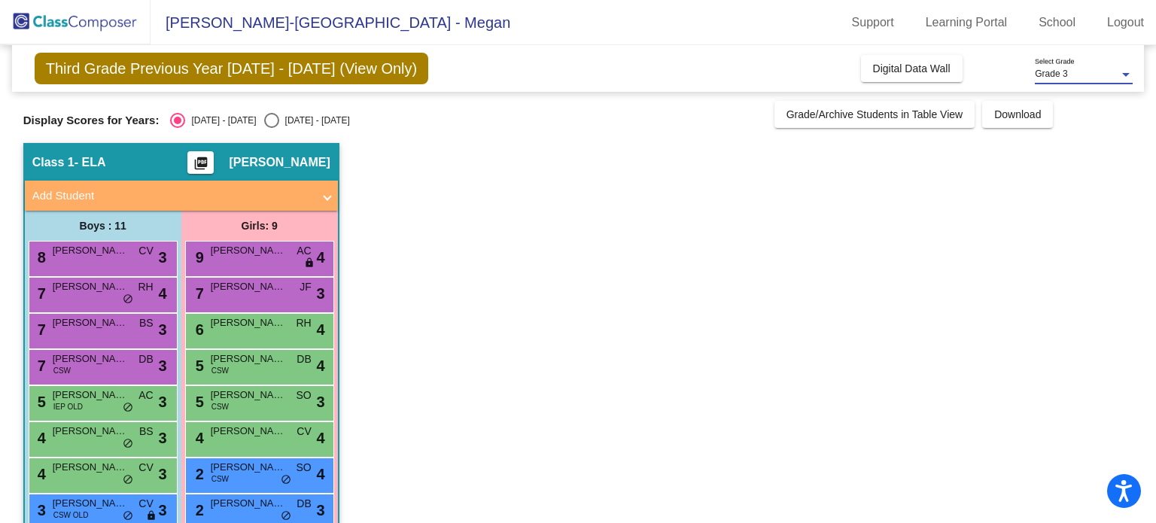
click at [1070, 74] on div "Grade 3" at bounding box center [1076, 74] width 84 height 11
click at [1070, 74] on span "Grade 3" at bounding box center [1083, 74] width 98 height 27
